Goal: Check status: Check status

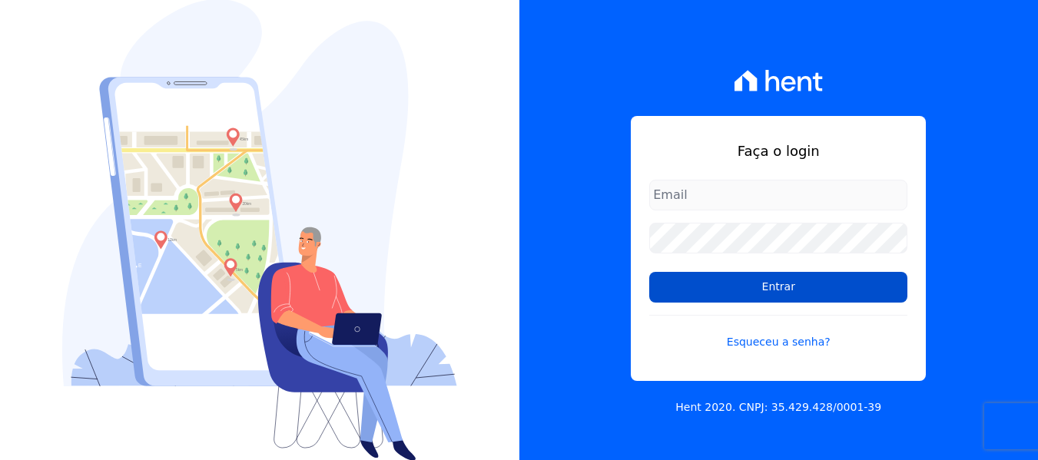
type input "adm@mendesdias.com.br"
click at [738, 284] on input "Entrar" at bounding box center [778, 287] width 258 height 31
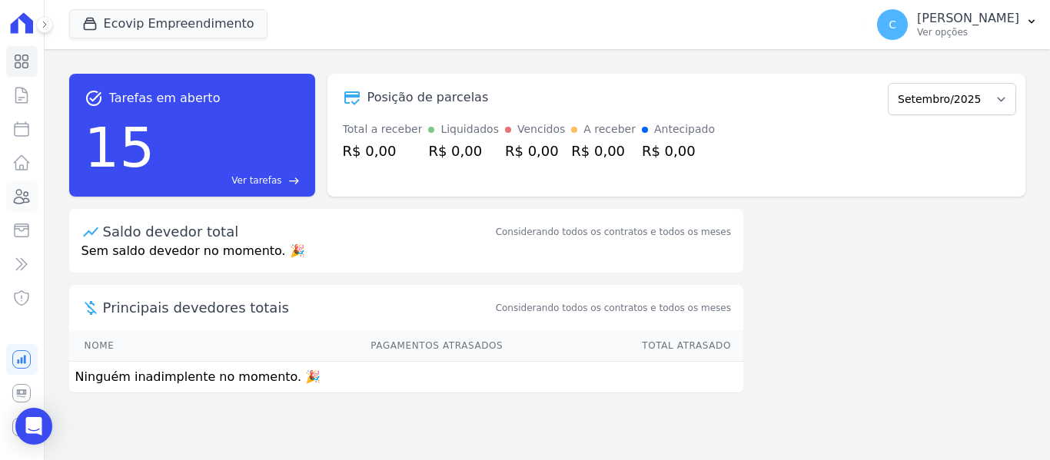
click at [30, 197] on icon at bounding box center [21, 196] width 18 height 18
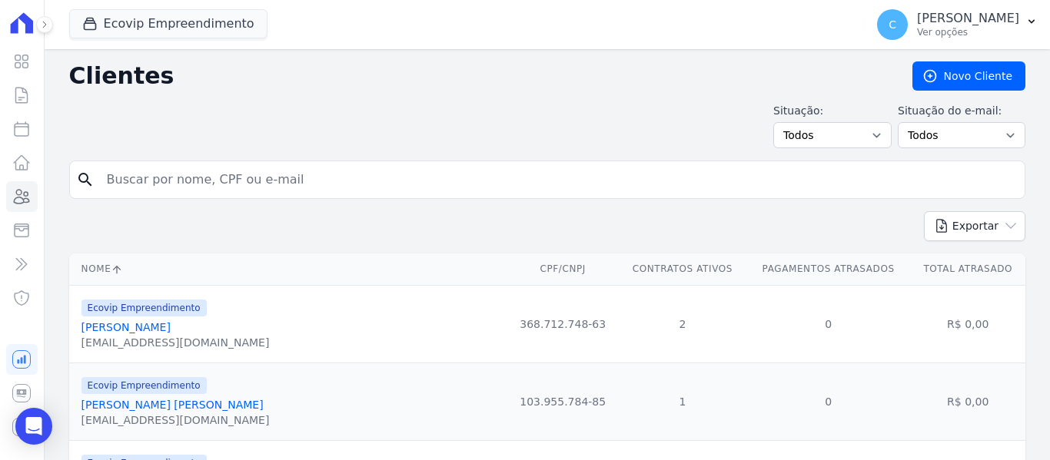
click at [132, 8] on div "Ecovip Empreendimento [PERSON_NAME] [PERSON_NAME] [GEOGRAPHIC_DATA] Ecovip Empr…" at bounding box center [464, 24] width 790 height 51
click at [127, 22] on button "Ecovip Empreendimento" at bounding box center [168, 23] width 198 height 29
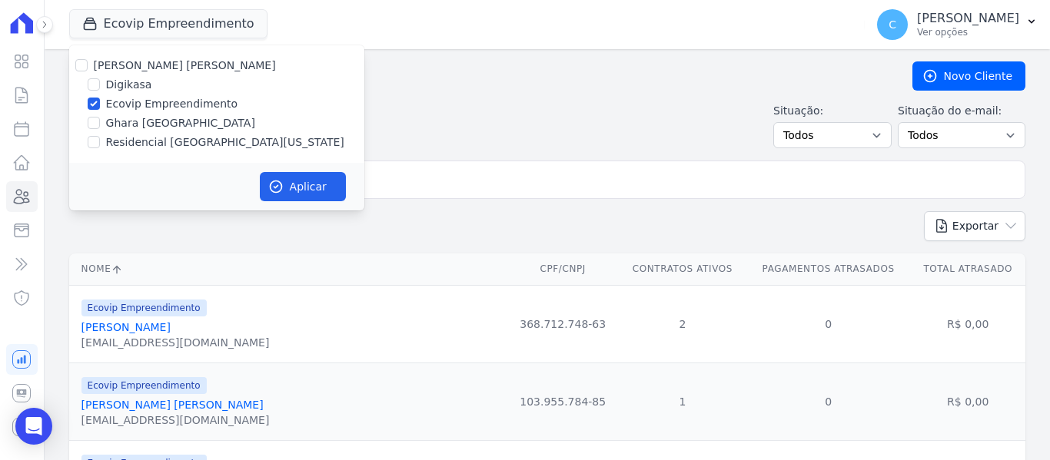
click at [135, 105] on label "Ecovip Empreendimento" at bounding box center [172, 104] width 132 height 16
click at [100, 105] on input "Ecovip Empreendimento" at bounding box center [94, 104] width 12 height 12
checkbox input "false"
click at [134, 145] on label "Residencial [GEOGRAPHIC_DATA][US_STATE]" at bounding box center [225, 142] width 238 height 16
click at [100, 145] on input "Residencial [GEOGRAPHIC_DATA][US_STATE]" at bounding box center [94, 142] width 12 height 12
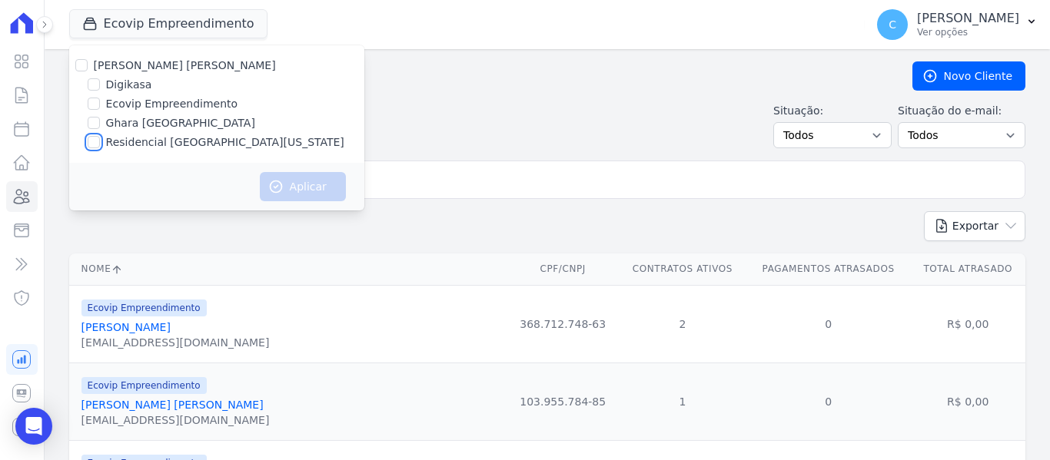
checkbox input "true"
click at [321, 187] on button "Aplicar" at bounding box center [303, 186] width 86 height 29
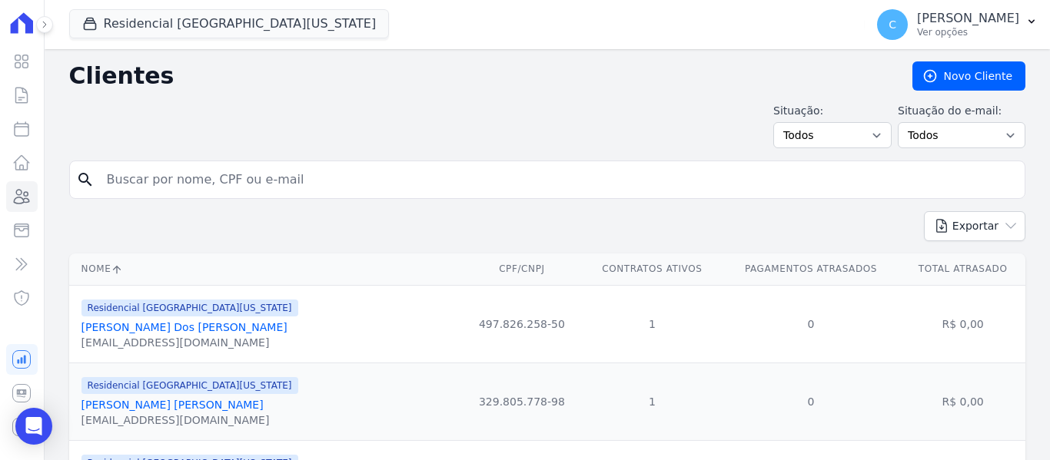
click at [299, 183] on input "search" at bounding box center [558, 179] width 921 height 31
type input "paulo [PERSON_NAME] de [PERSON_NAME]"
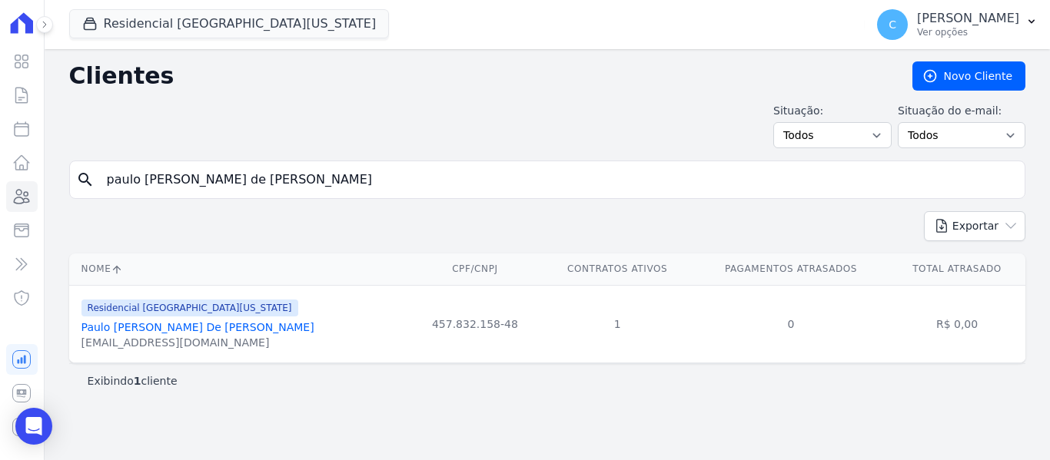
click at [161, 330] on link "Paulo [PERSON_NAME] De [PERSON_NAME]" at bounding box center [197, 327] width 233 height 12
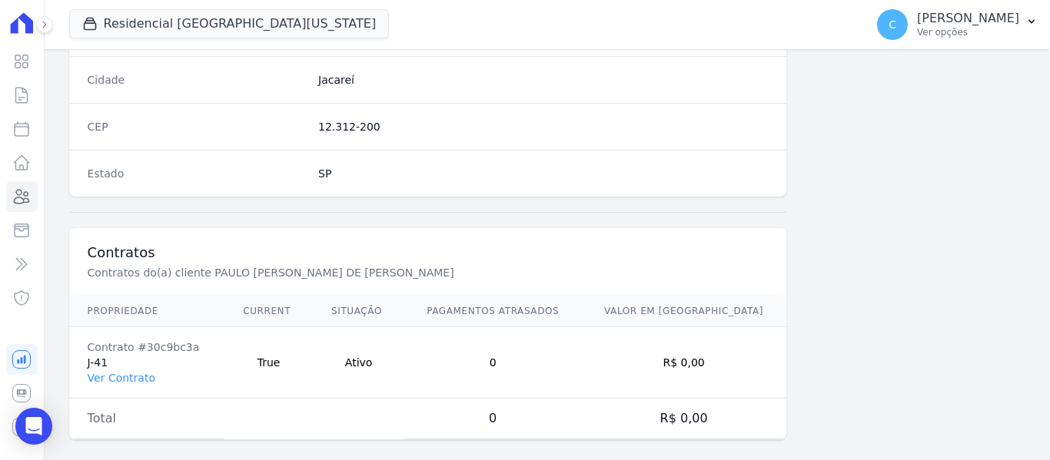
scroll to position [977, 0]
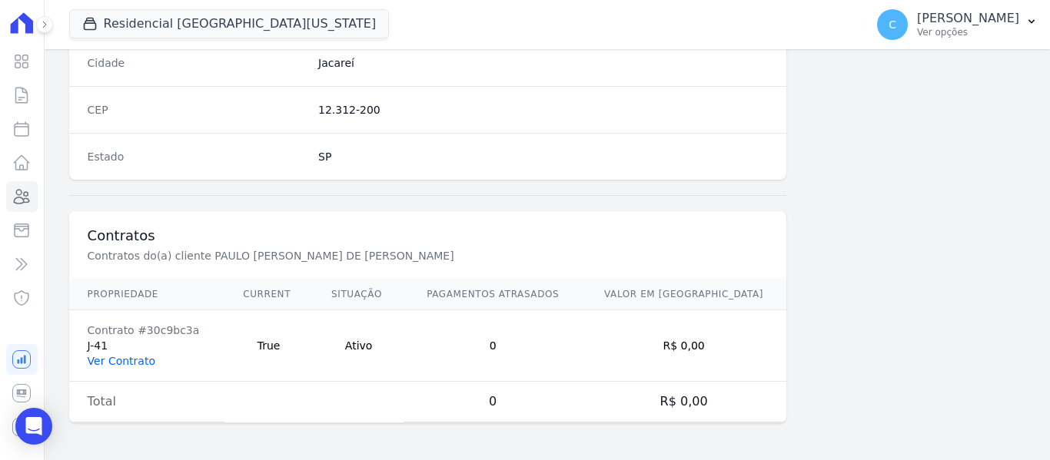
click at [138, 366] on link "Ver Contrato" at bounding box center [122, 361] width 68 height 12
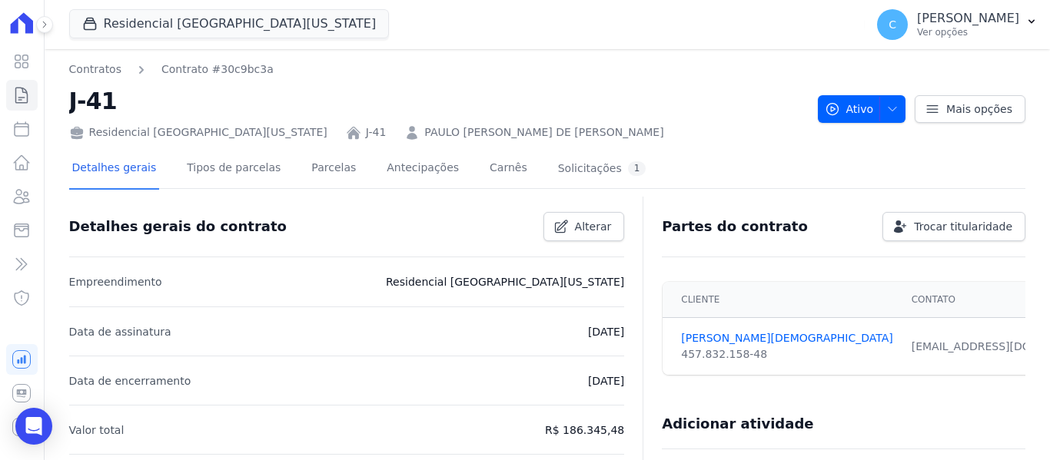
scroll to position [77, 0]
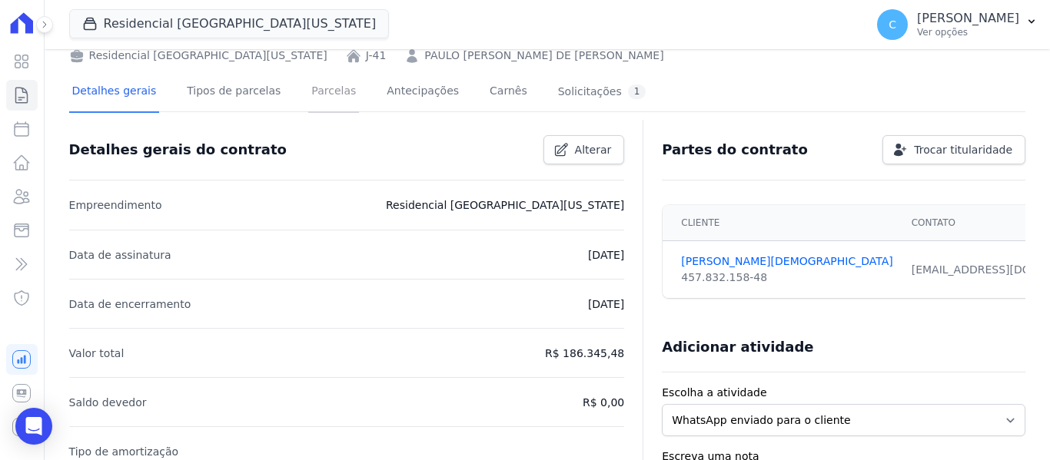
click at [314, 91] on link "Parcelas" at bounding box center [333, 92] width 51 height 41
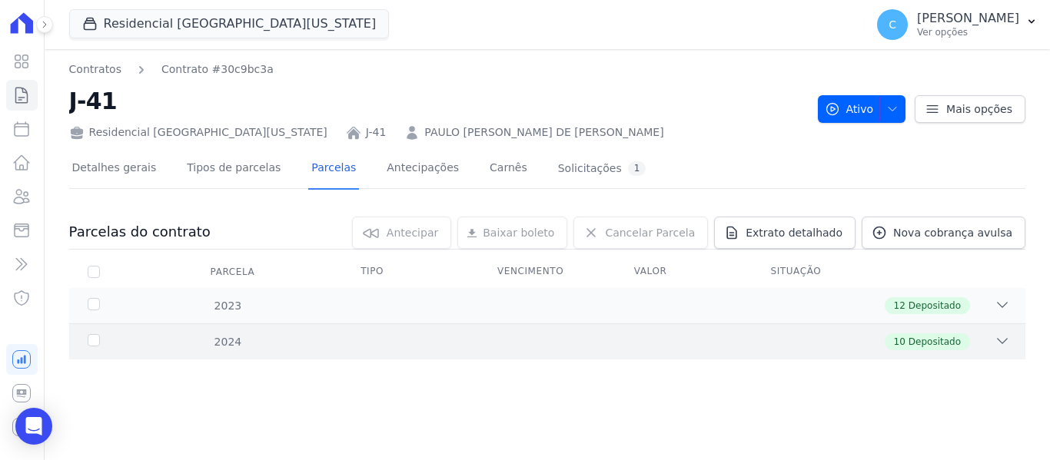
click at [191, 343] on div "10 Depositado" at bounding box center [593, 341] width 832 height 17
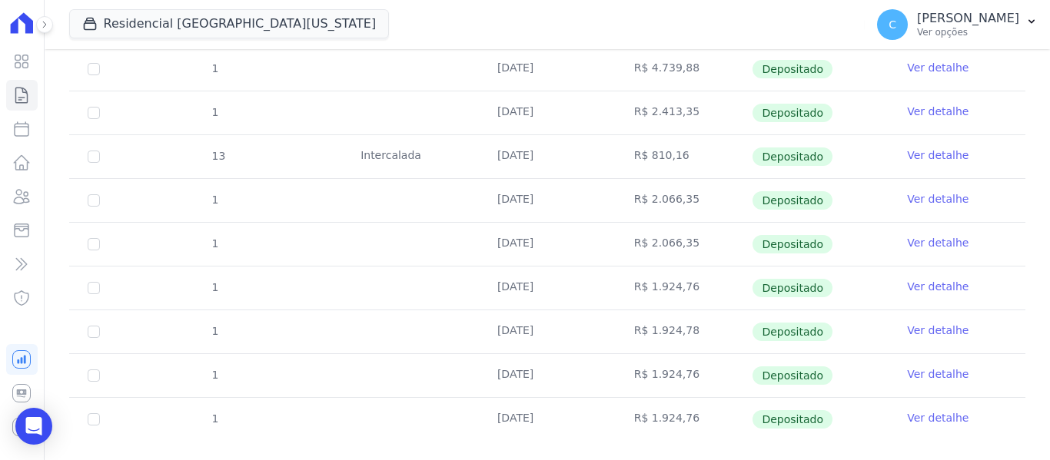
scroll to position [383, 0]
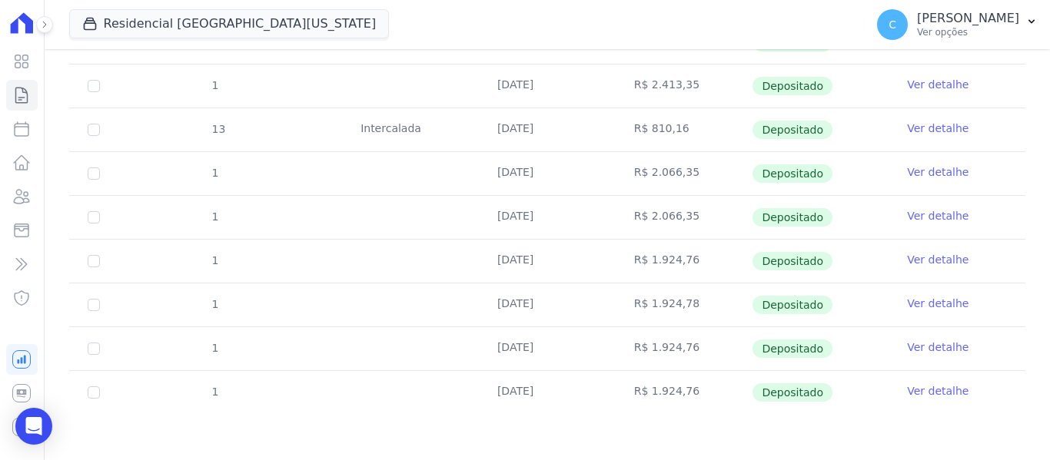
click at [941, 169] on link "Ver detalhe" at bounding box center [937, 171] width 61 height 15
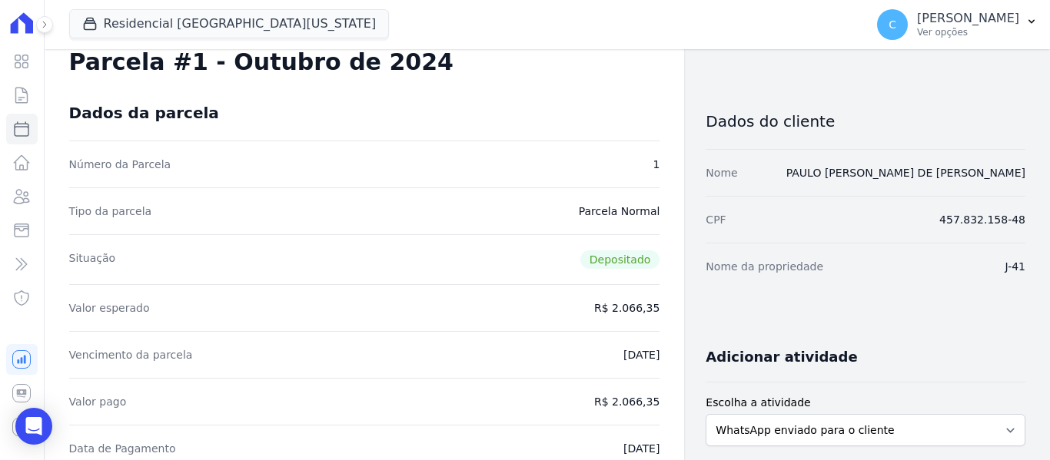
scroll to position [154, 0]
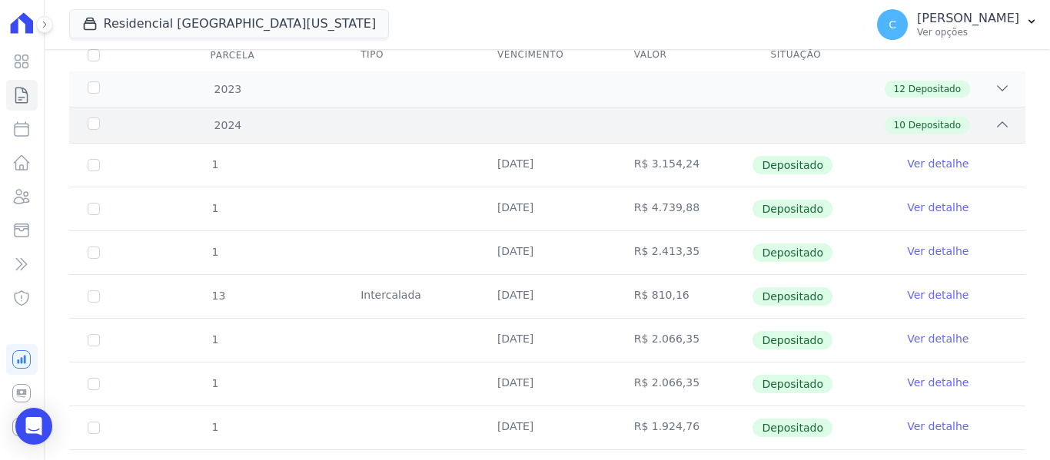
scroll to position [231, 0]
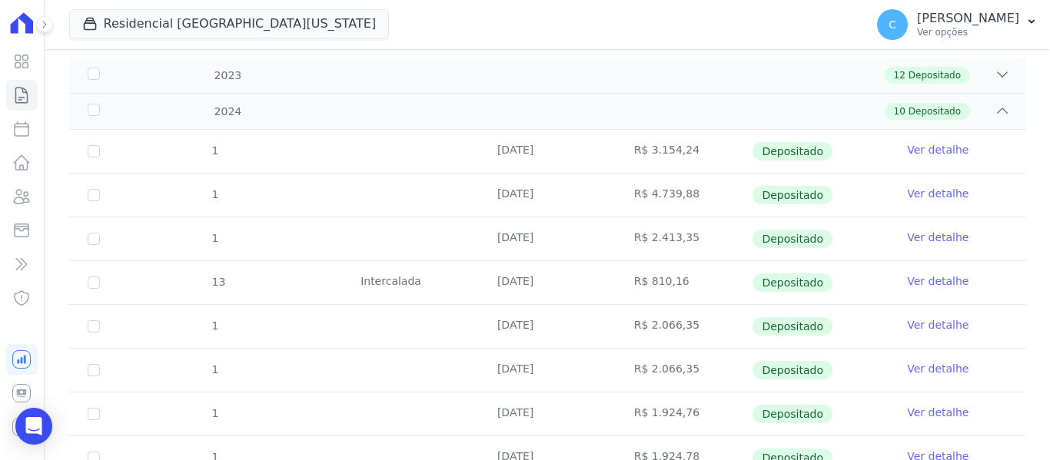
click at [917, 364] on link "Ver detalhe" at bounding box center [937, 368] width 61 height 15
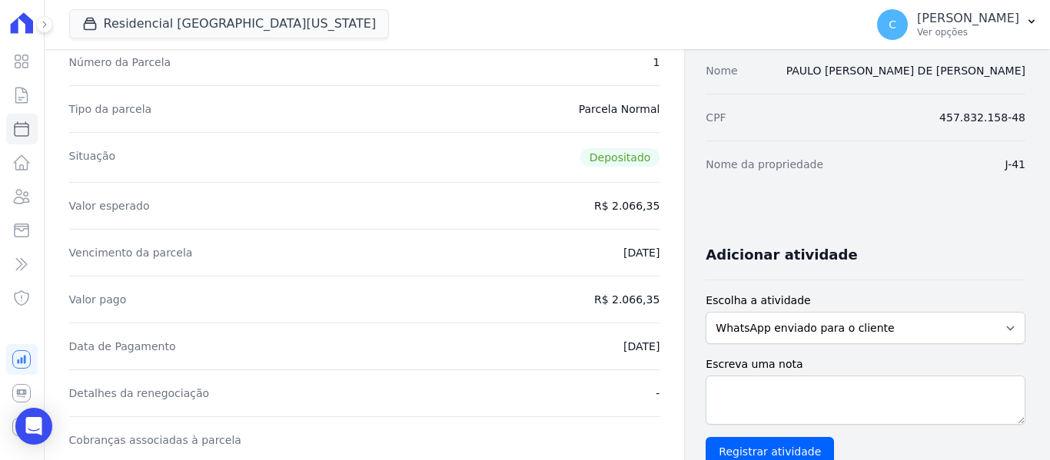
scroll to position [154, 0]
